Goal: Transaction & Acquisition: Obtain resource

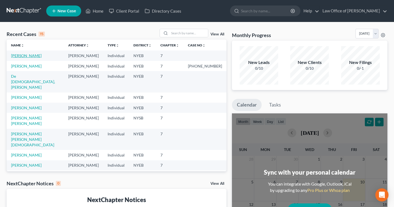
click at [20, 54] on link "[PERSON_NAME]" at bounding box center [26, 55] width 31 height 5
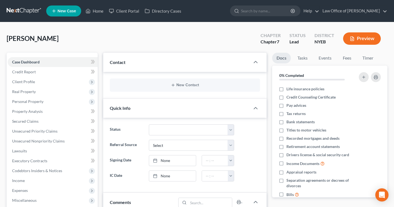
click at [367, 37] on button "Preview" at bounding box center [362, 38] width 38 height 12
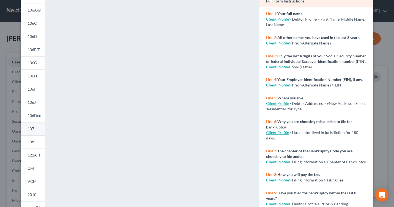
scroll to position [55, 0]
click at [35, 153] on span "122A-1" at bounding box center [33, 154] width 13 height 5
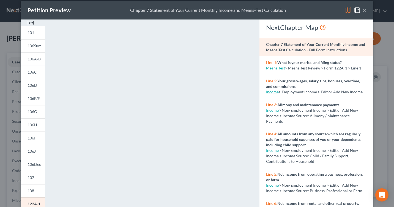
scroll to position [103, 0]
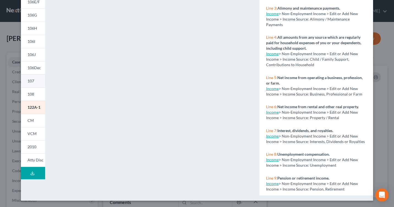
click at [37, 81] on link "107" at bounding box center [33, 80] width 24 height 13
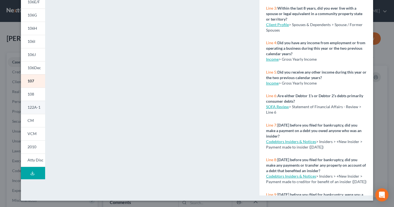
click at [34, 110] on link "122A-1" at bounding box center [33, 107] width 24 height 13
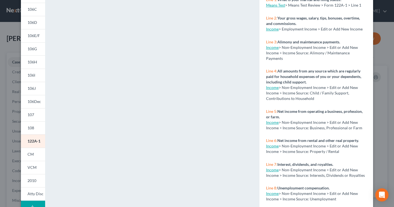
scroll to position [0, 0]
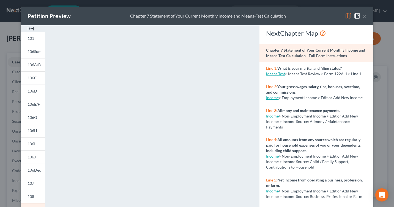
click at [363, 17] on button "×" at bounding box center [364, 16] width 4 height 7
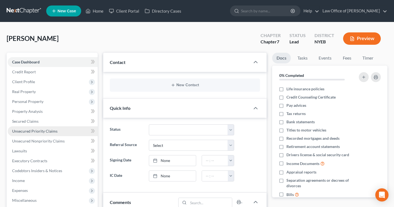
scroll to position [157, 0]
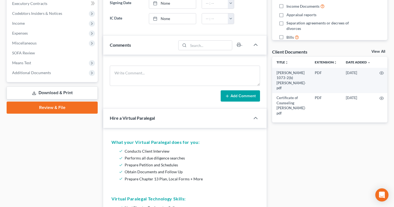
click at [57, 94] on link "Download & Print" at bounding box center [52, 93] width 91 height 13
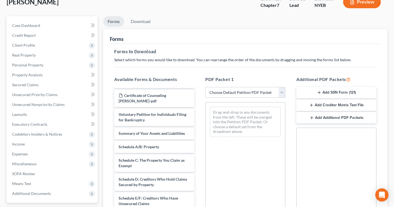
scroll to position [18, 0]
click at [331, 93] on button "Add SSN Form (121)" at bounding box center [336, 93] width 80 height 12
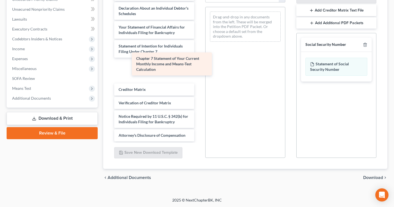
scroll to position [167, 0]
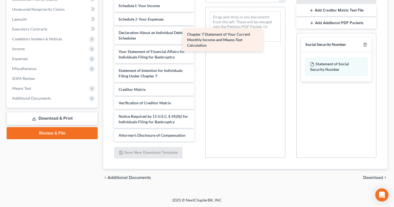
drag, startPoint x: 155, startPoint y: 74, endPoint x: 232, endPoint y: 42, distance: 82.9
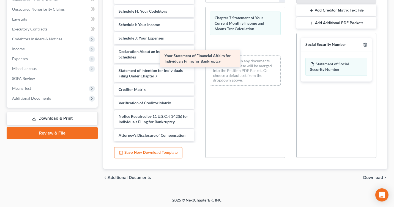
scroll to position [148, 0]
drag, startPoint x: 162, startPoint y: 56, endPoint x: 246, endPoint y: 73, distance: 86.2
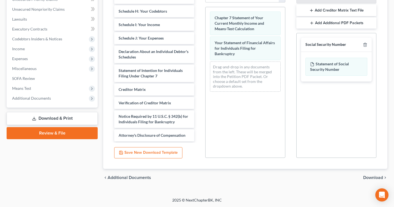
click at [370, 181] on div "chevron_left Additional Documents Download chevron_right" at bounding box center [245, 178] width 284 height 18
click at [370, 176] on span "Download" at bounding box center [373, 178] width 20 height 4
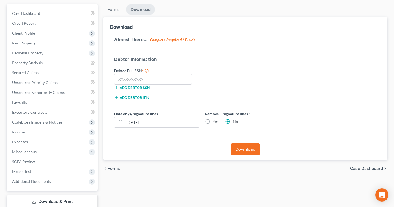
scroll to position [56, 0]
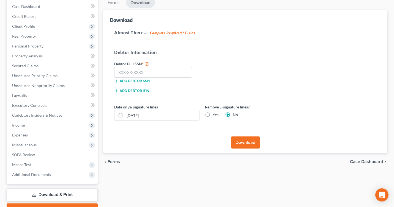
click at [78, 189] on link "Download & Print" at bounding box center [52, 195] width 91 height 13
click at [157, 69] on input "text" at bounding box center [153, 72] width 78 height 11
click at [120, 66] on label "Debtor Full SSN *" at bounding box center [156, 63] width 91 height 7
click at [120, 67] on input "text" at bounding box center [153, 72] width 78 height 11
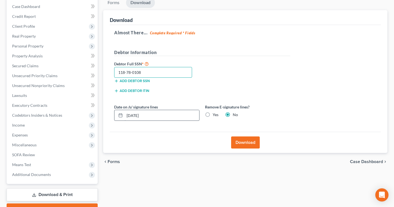
type input "118-78-0108"
click at [130, 116] on input "[DATE]" at bounding box center [162, 115] width 74 height 10
type input "0"
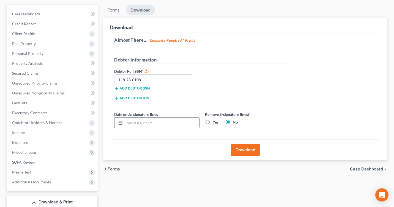
scroll to position [47, 0]
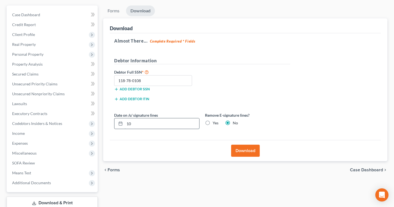
type input "1"
type input "[DATE]"
click at [259, 126] on div "Remove E-signature lines? Yes No" at bounding box center [247, 120] width 91 height 17
click at [252, 152] on button "Download" at bounding box center [245, 151] width 29 height 12
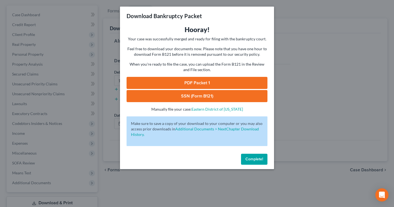
click at [228, 84] on link "PDF Packet 1" at bounding box center [196, 83] width 141 height 12
